Goal: Find contact information: Obtain details needed to contact an individual or organization

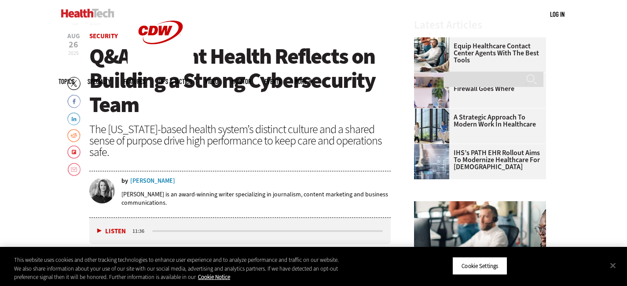
scroll to position [298, 0]
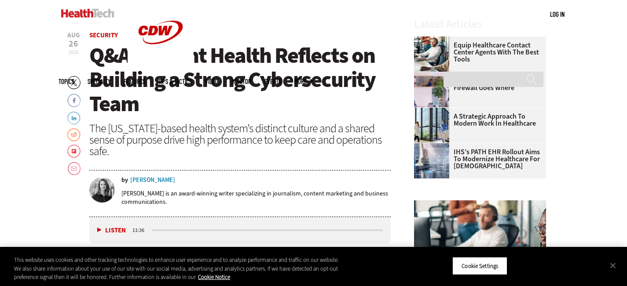
click at [155, 181] on div "Amy Burroughs" at bounding box center [152, 180] width 45 height 6
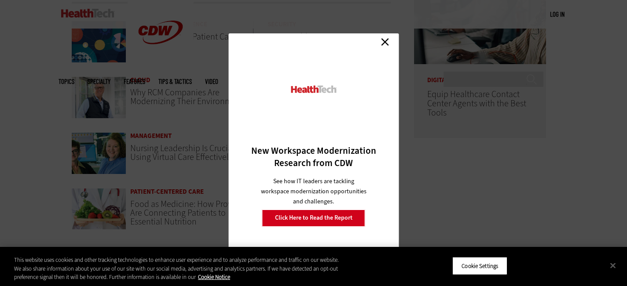
scroll to position [315, 0]
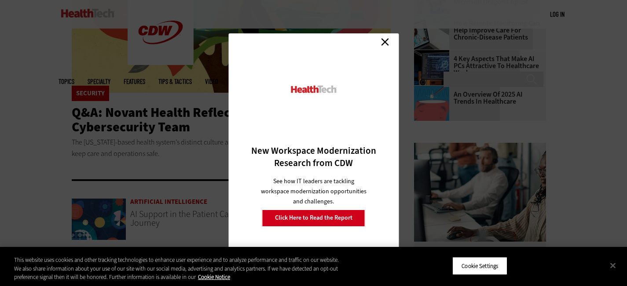
click at [388, 39] on link "Close" at bounding box center [384, 42] width 13 height 13
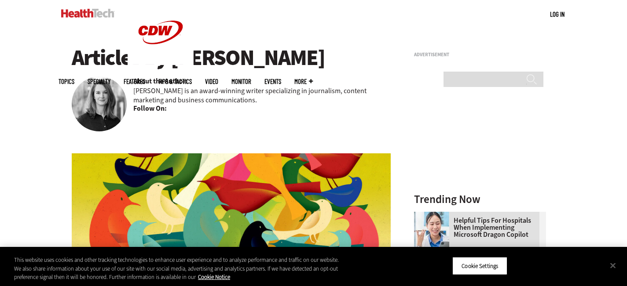
scroll to position [73, 0]
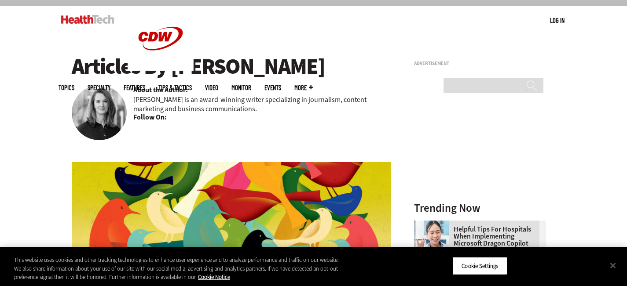
drag, startPoint x: 313, startPoint y: 65, endPoint x: 174, endPoint y: 60, distance: 139.5
click at [174, 60] on h1 "Articles By [PERSON_NAME]" at bounding box center [231, 67] width 319 height 24
copy h1 "[PERSON_NAME]"
click at [281, 107] on p "[PERSON_NAME] is an award-winning writer specializing in journalism, content ma…" at bounding box center [262, 104] width 258 height 18
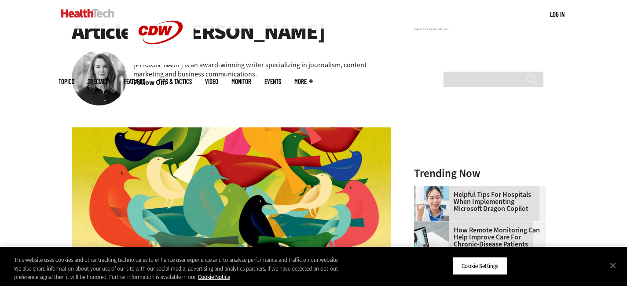
scroll to position [822, 0]
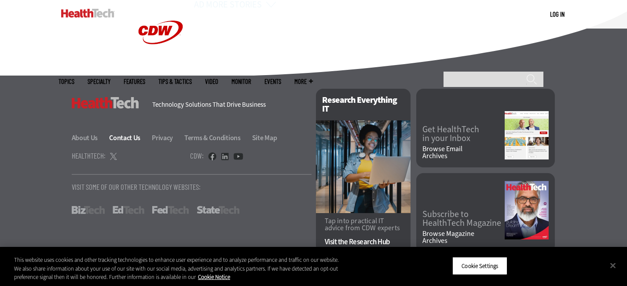
click at [128, 137] on link "Contact Us" at bounding box center [129, 137] width 41 height 9
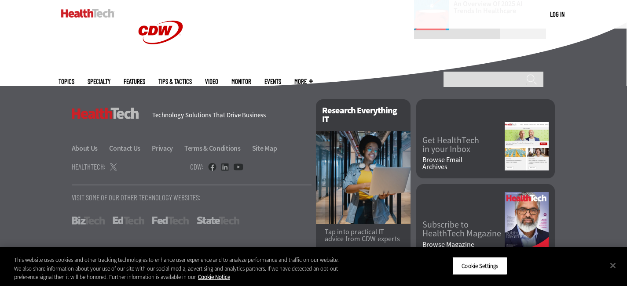
scroll to position [647, 0]
